Goal: Task Accomplishment & Management: Use online tool/utility

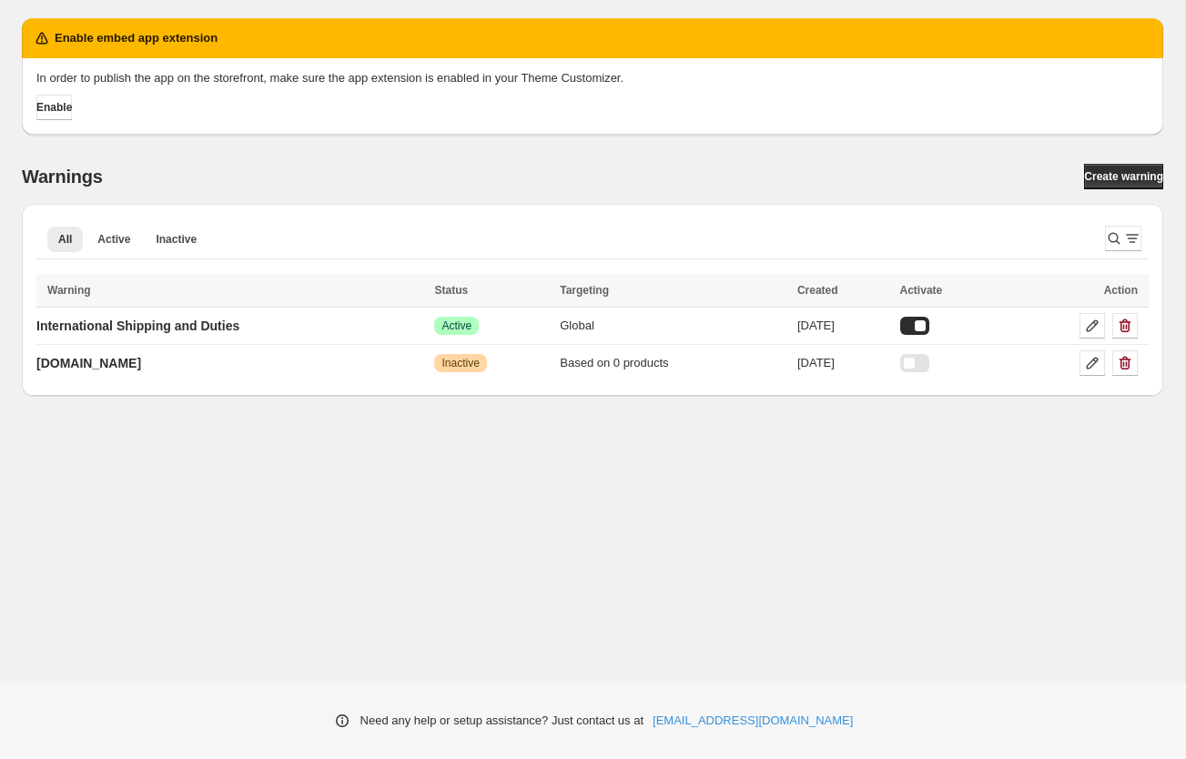
click at [484, 571] on div "Enable embed app extension In order to publish the app on the storefront, make …" at bounding box center [592, 341] width 1185 height 682
click at [69, 109] on span "Enable" at bounding box center [54, 107] width 36 height 15
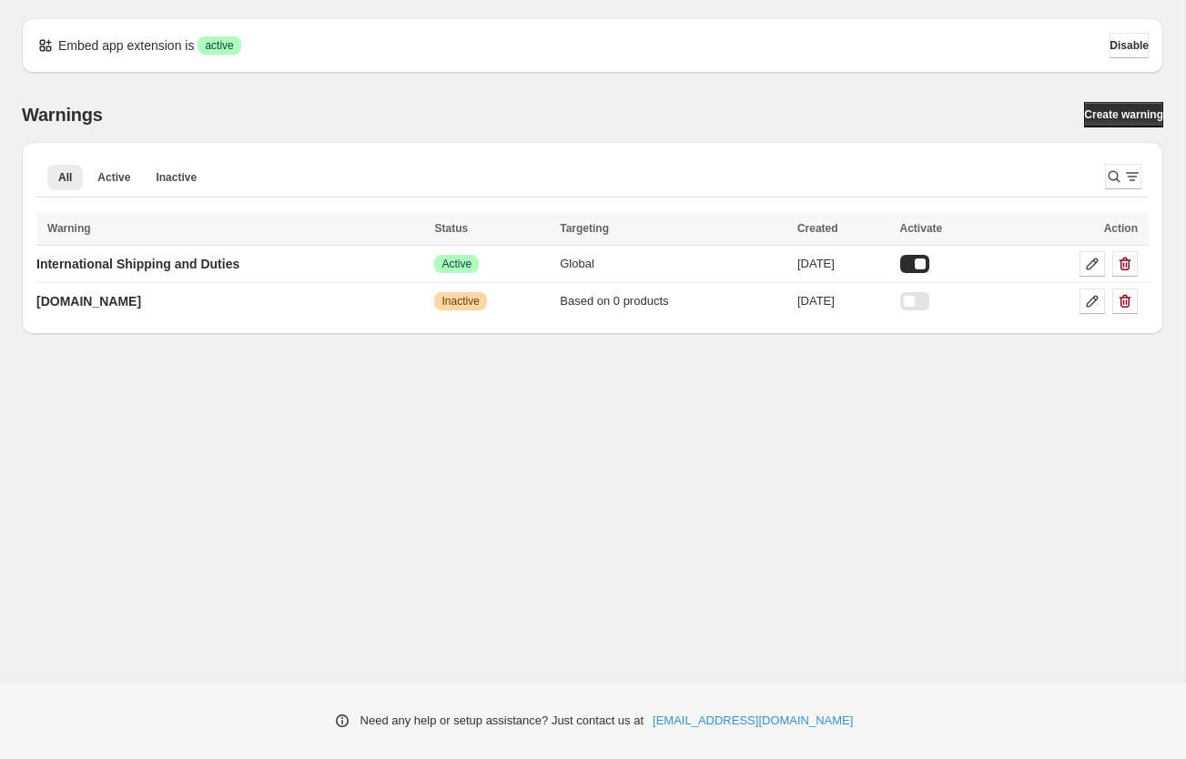
click at [758, 440] on div "Embed app extension is Success active Disable Warnings Create warning All Activ…" at bounding box center [592, 341] width 1185 height 682
click at [1100, 257] on icon at bounding box center [1092, 264] width 18 height 18
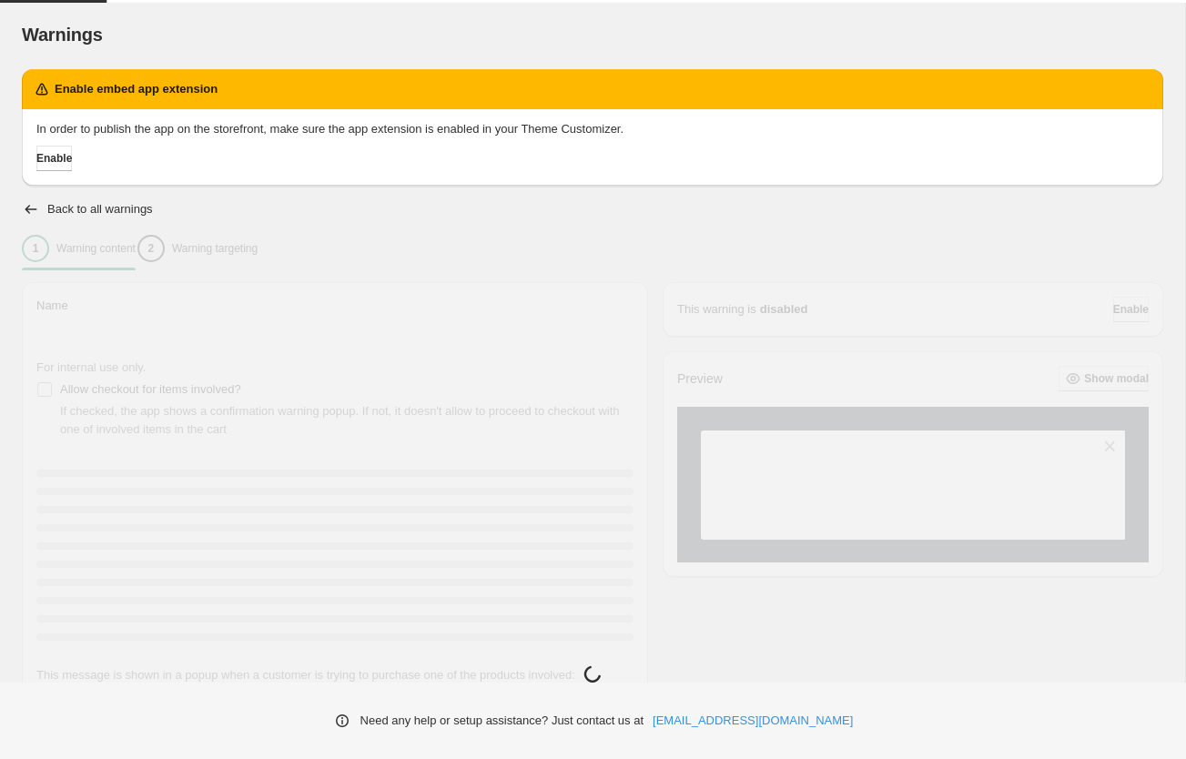
type input "**********"
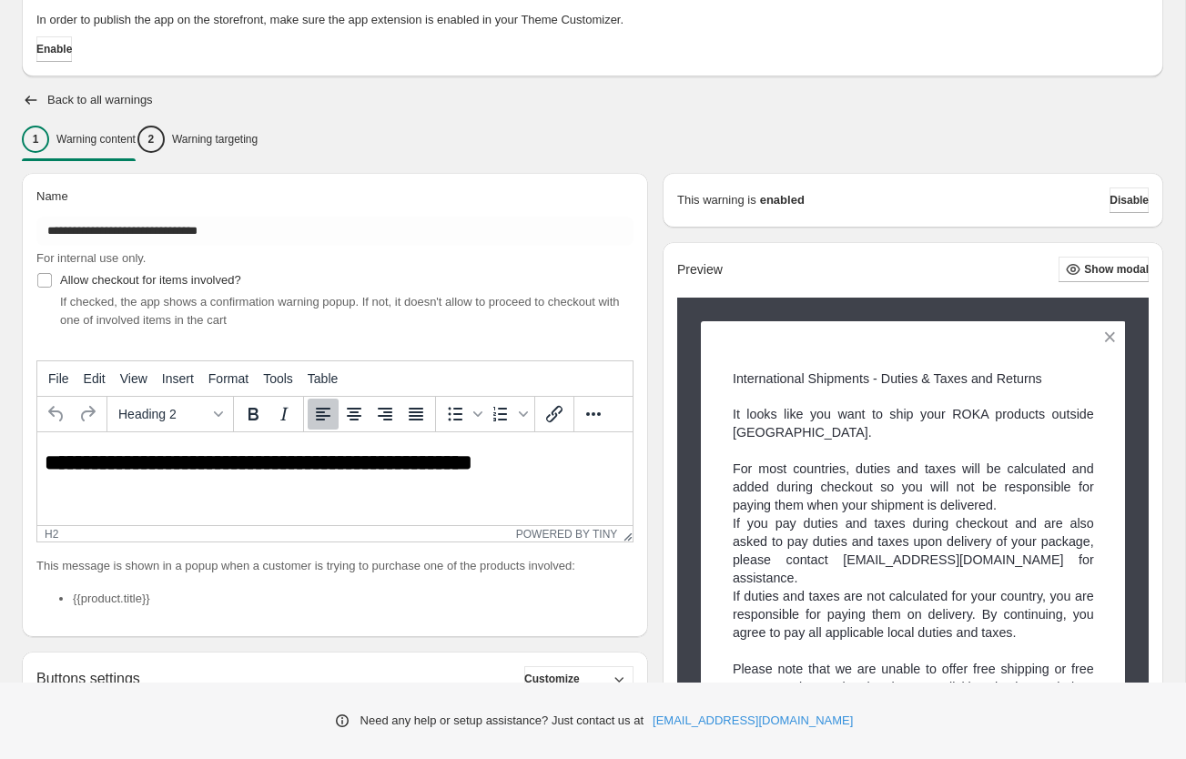
scroll to position [108, 0]
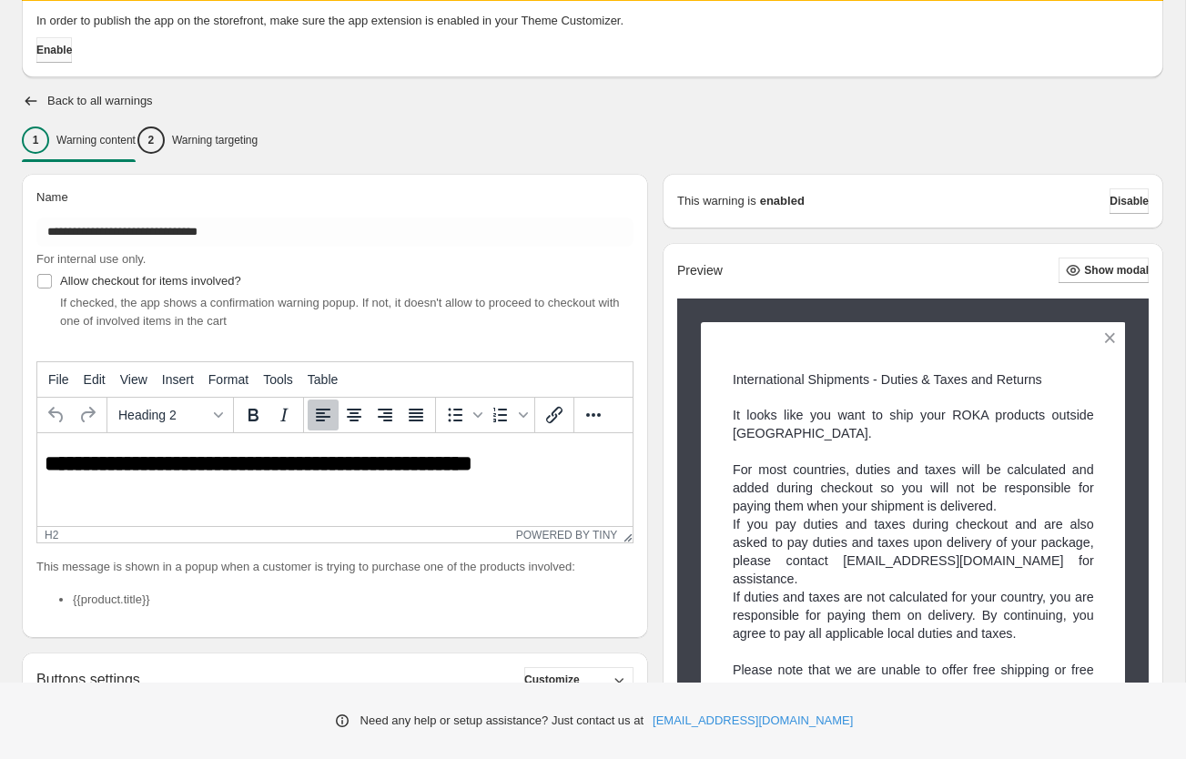
click at [64, 56] on span "Enable" at bounding box center [54, 50] width 36 height 15
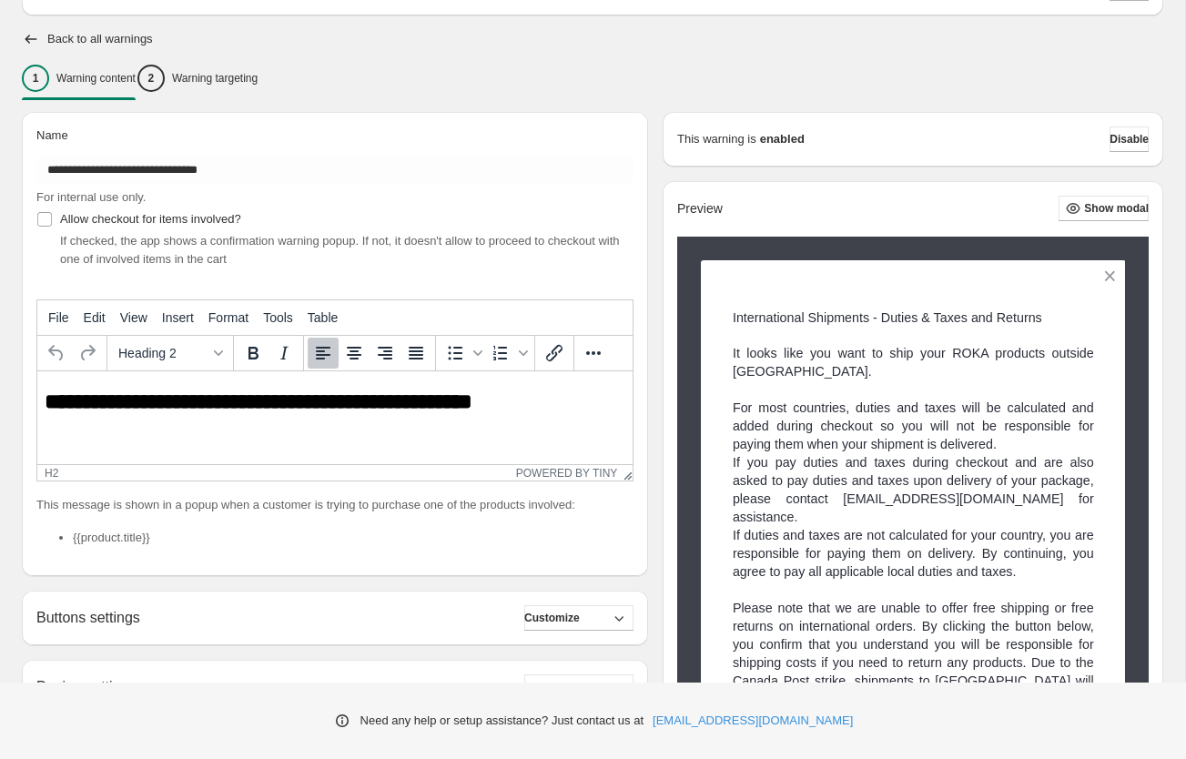
scroll to position [46, 0]
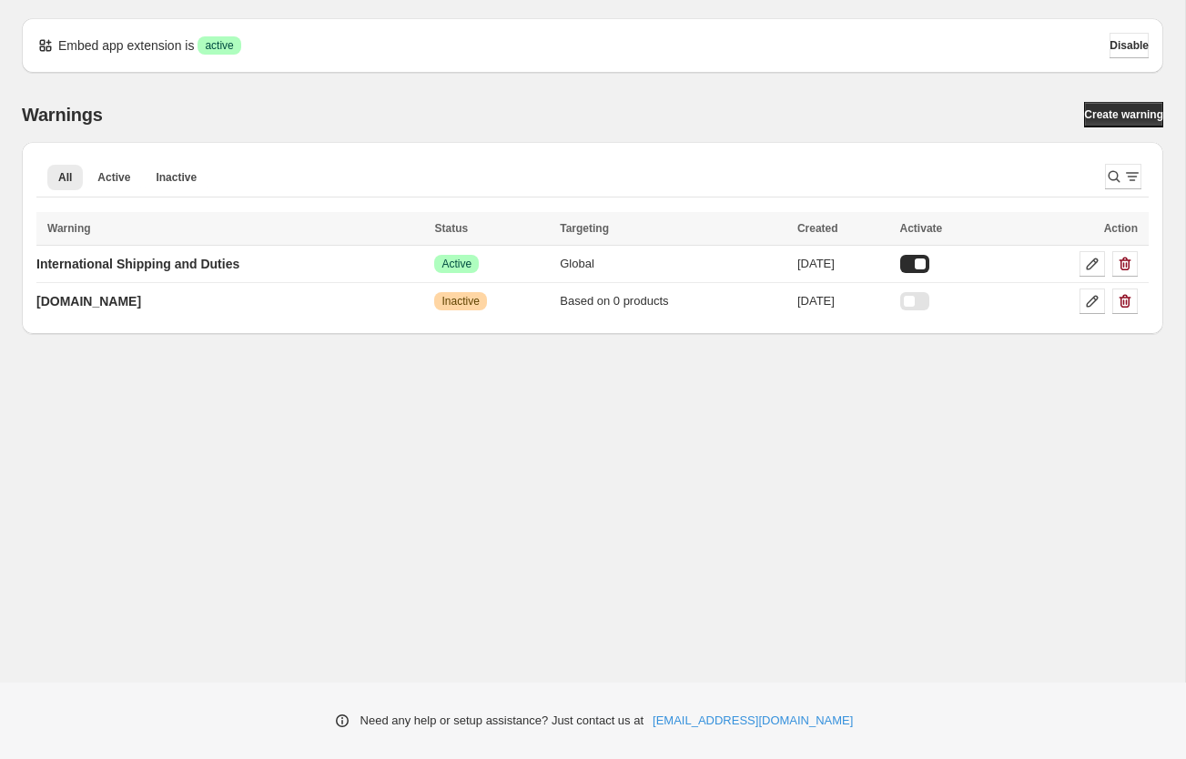
click at [444, 499] on div "Embed app extension is Success active Disable Warnings Create warning All Activ…" at bounding box center [592, 341] width 1185 height 682
